Goal: Find specific page/section: Find specific page/section

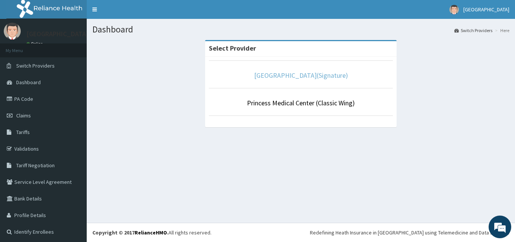
click at [308, 77] on link "[GEOGRAPHIC_DATA](Signature)" at bounding box center [301, 75] width 94 height 9
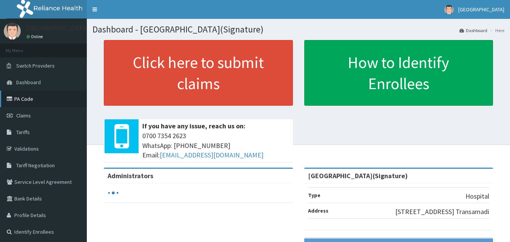
click at [32, 100] on link "PA Code" at bounding box center [43, 99] width 87 height 17
